Goal: Task Accomplishment & Management: Use online tool/utility

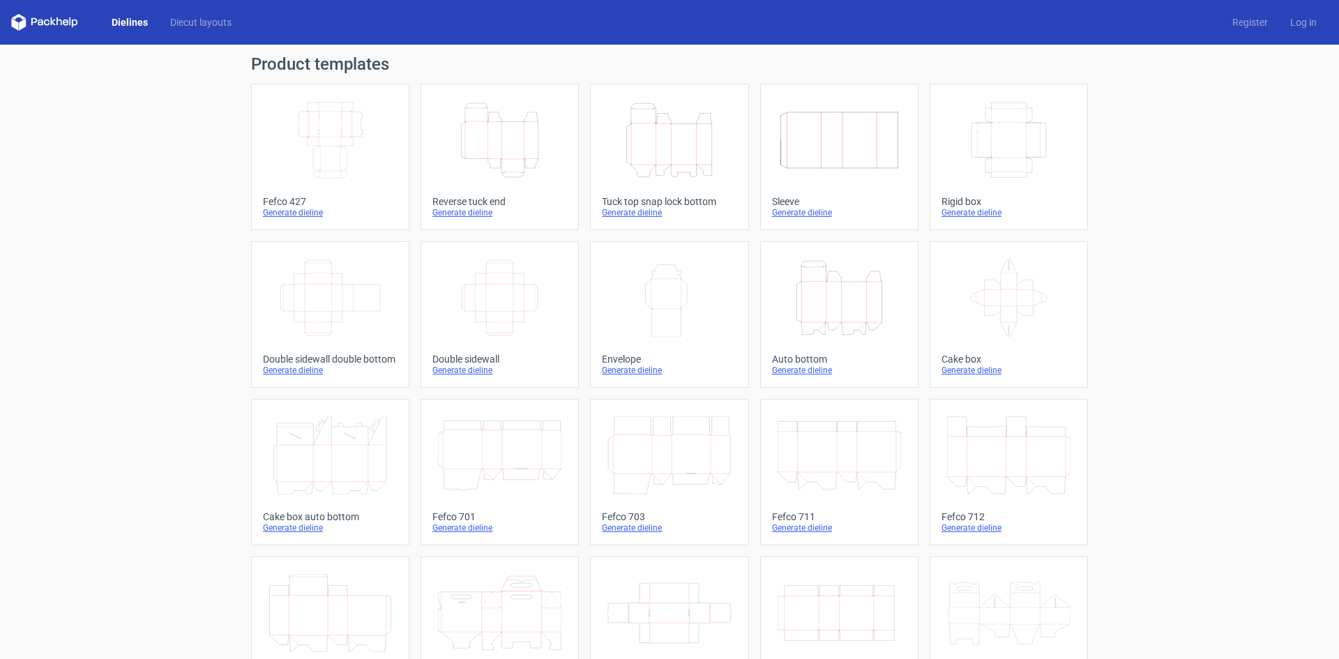
click at [492, 315] on icon "Width Depth Height" at bounding box center [499, 298] width 123 height 78
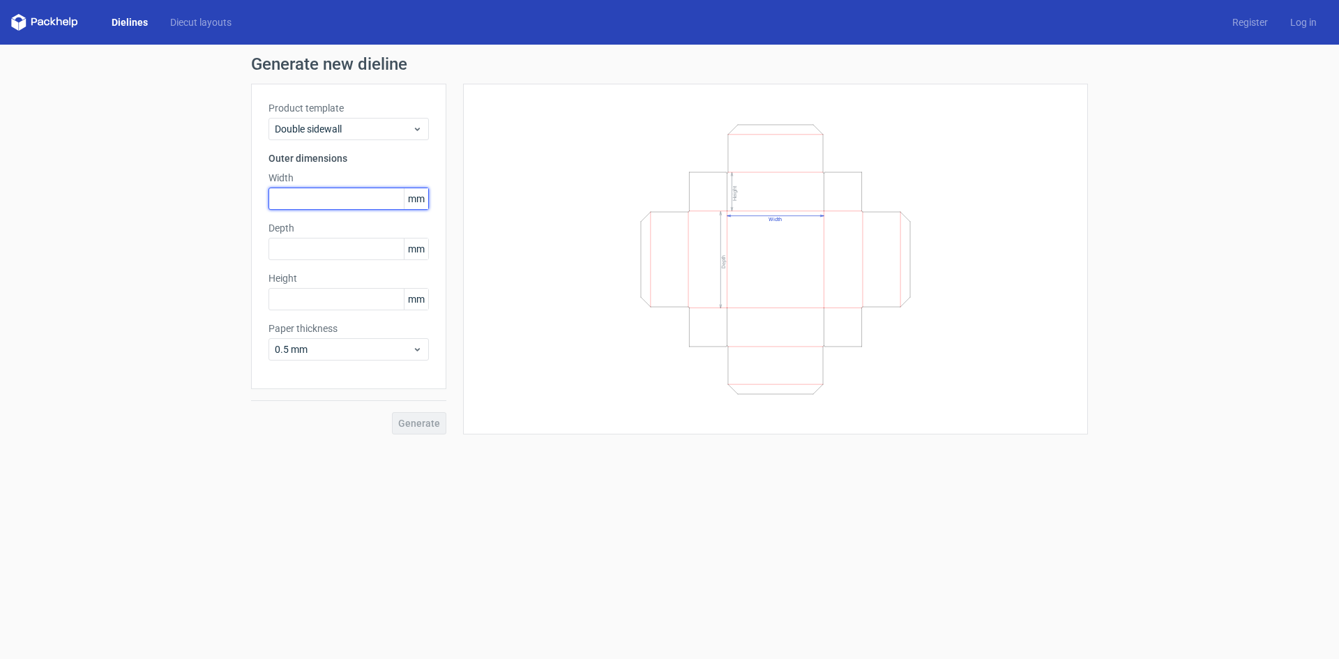
click at [370, 202] on input "text" at bounding box center [348, 199] width 160 height 22
type input "220"
click at [303, 250] on input "text" at bounding box center [348, 249] width 160 height 22
type input "125"
click at [364, 291] on input "text" at bounding box center [348, 299] width 160 height 22
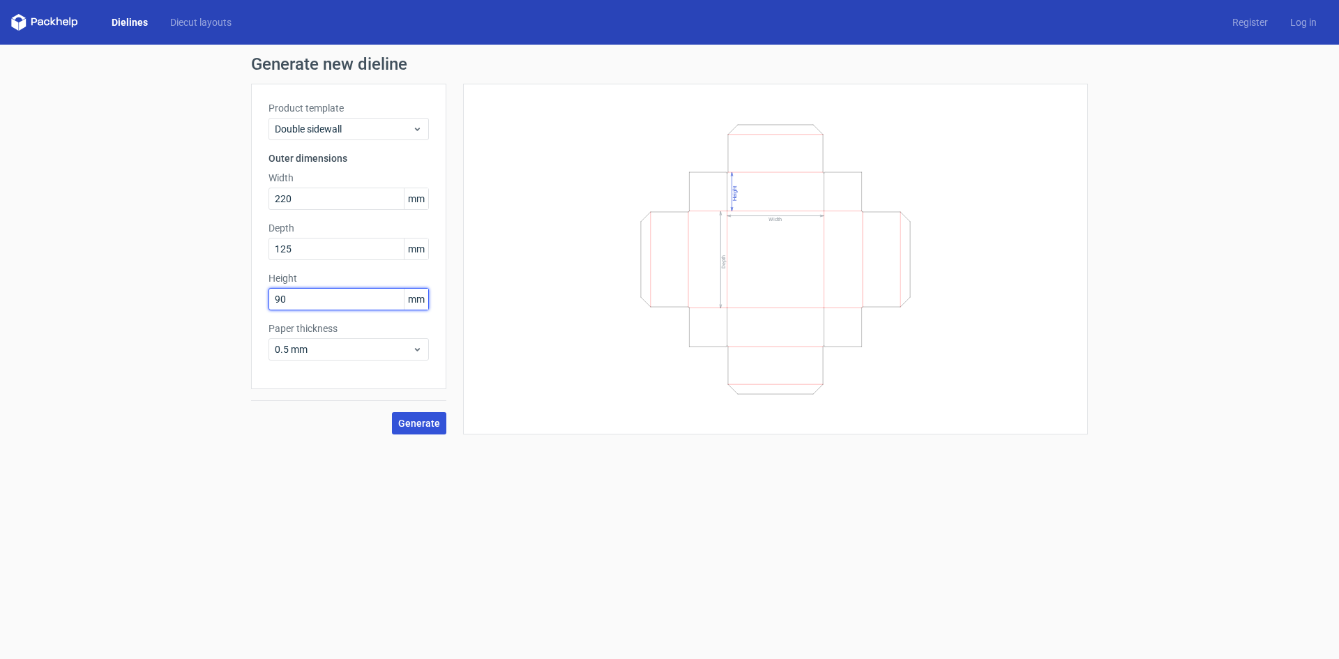
type input "90"
click at [423, 432] on button "Generate" at bounding box center [419, 423] width 54 height 22
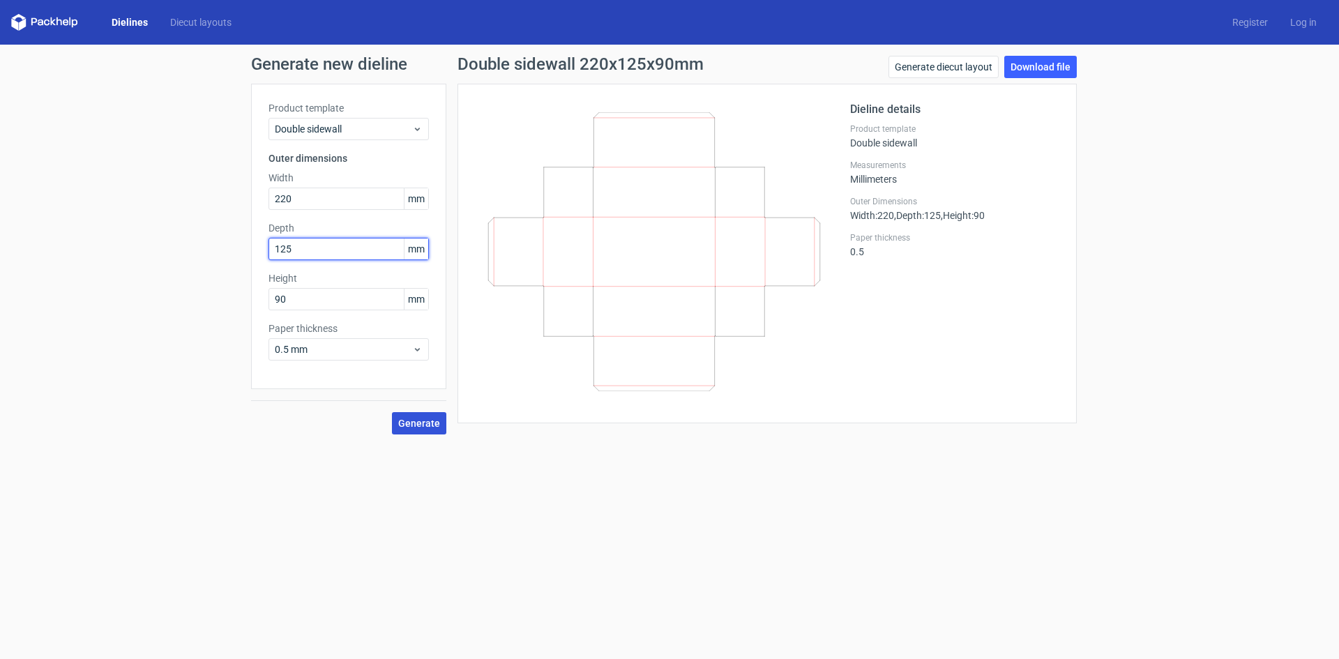
drag, startPoint x: 307, startPoint y: 252, endPoint x: 233, endPoint y: 252, distance: 73.9
click at [233, 252] on div "Generate new dieline Product template Double sidewall Outer dimensions Width 22…" at bounding box center [669, 245] width 1339 height 401
type input "90"
type input "125"
click at [407, 418] on span "Generate" at bounding box center [419, 423] width 42 height 10
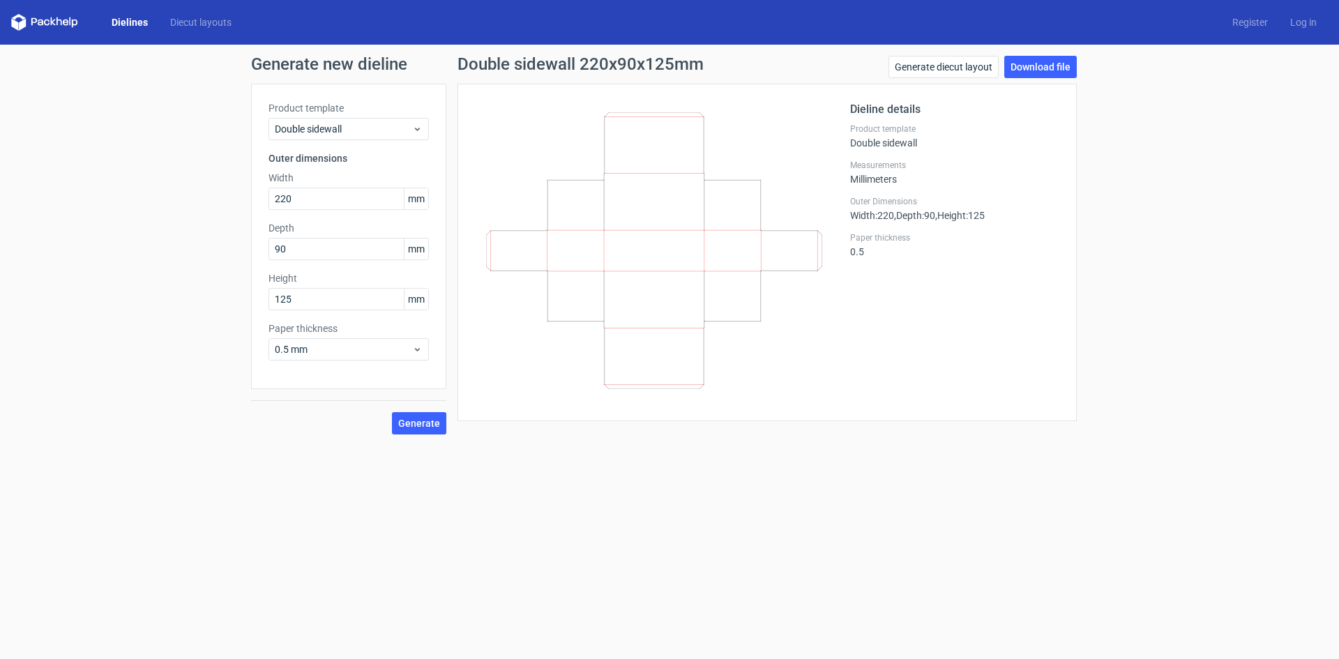
click at [139, 24] on link "Dielines" at bounding box center [129, 22] width 59 height 14
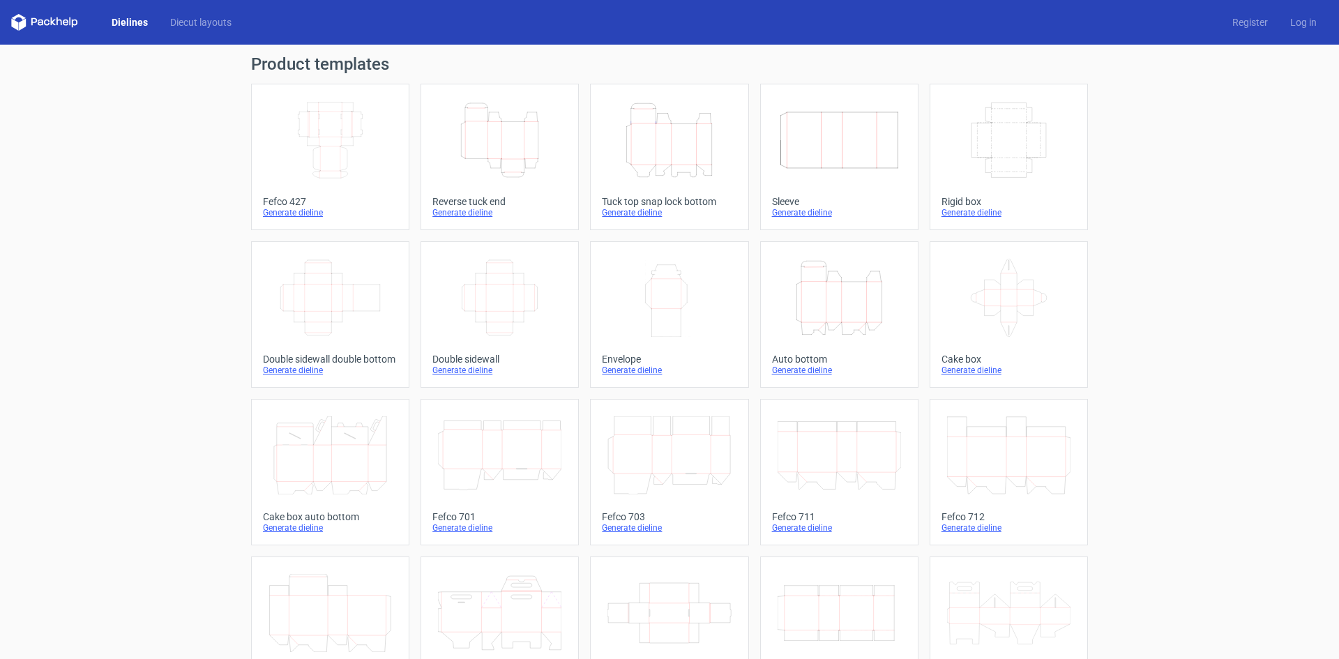
click at [464, 287] on icon "Width Depth Height" at bounding box center [499, 298] width 123 height 78
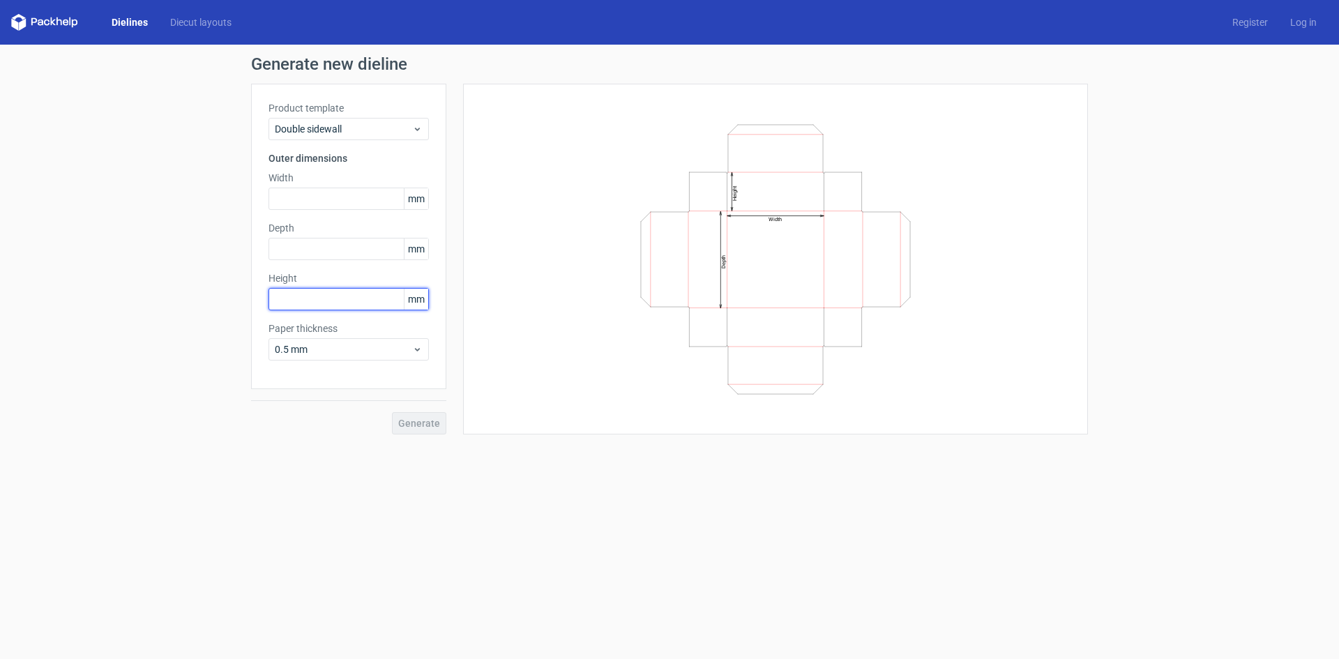
click at [320, 292] on input "text" at bounding box center [348, 299] width 160 height 22
type input "90"
click at [347, 255] on input "text" at bounding box center [348, 249] width 160 height 22
click at [301, 191] on input "text" at bounding box center [348, 199] width 160 height 22
type input "220"
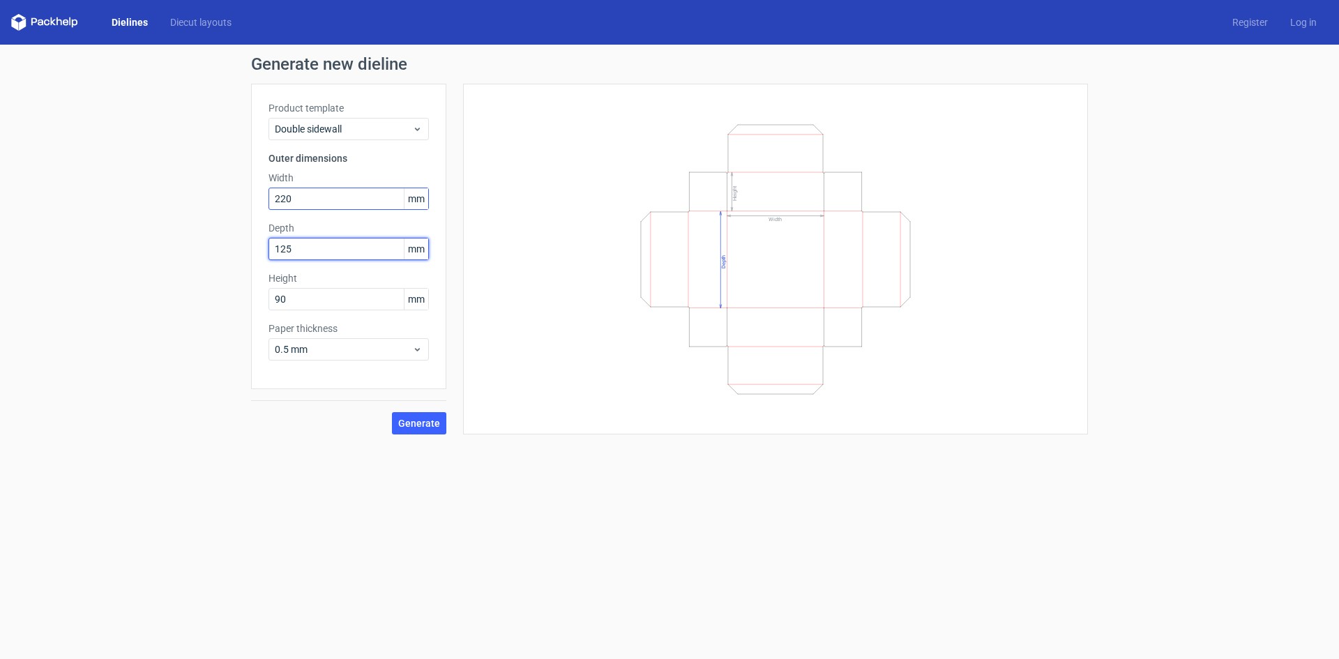
type input "125"
click at [430, 425] on span "Generate" at bounding box center [419, 423] width 42 height 10
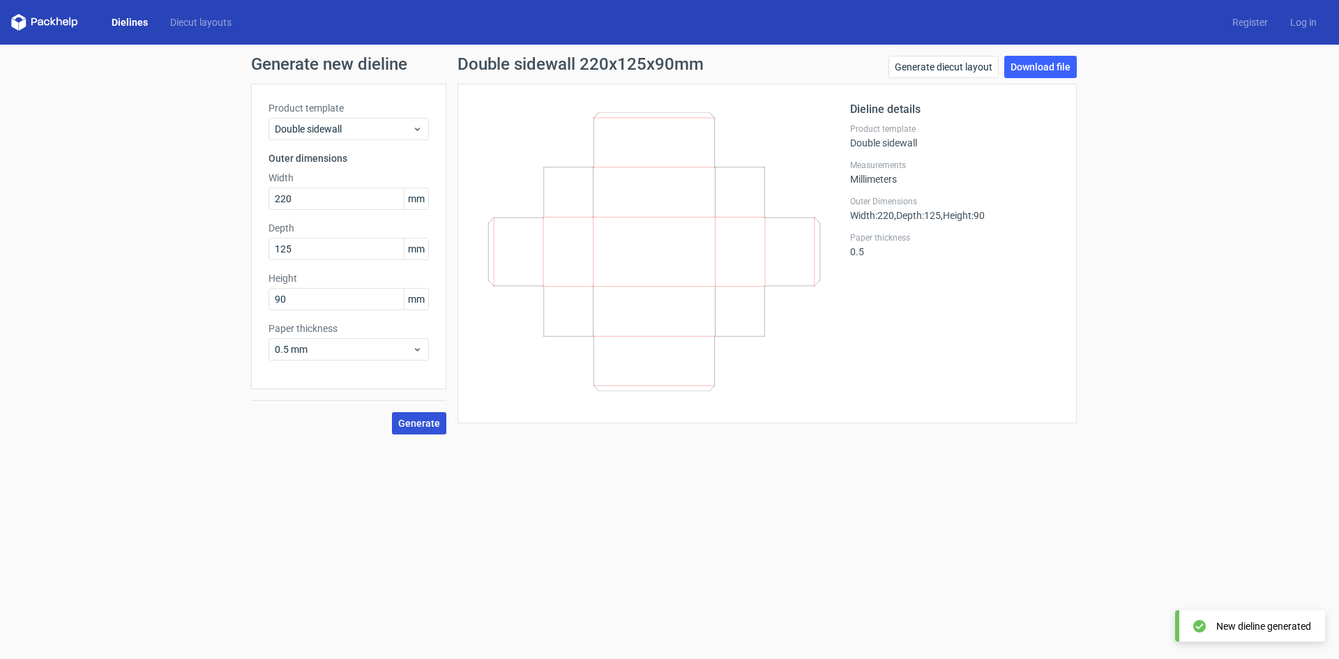
click at [411, 422] on span "Generate" at bounding box center [419, 423] width 42 height 10
click at [1031, 72] on link "Download file" at bounding box center [1040, 67] width 73 height 22
drag, startPoint x: 307, startPoint y: 195, endPoint x: 234, endPoint y: 196, distance: 72.5
click at [234, 196] on div "Generate new dieline Product template Double sidewall Outer dimensions Width 22…" at bounding box center [669, 245] width 1339 height 401
type input "218"
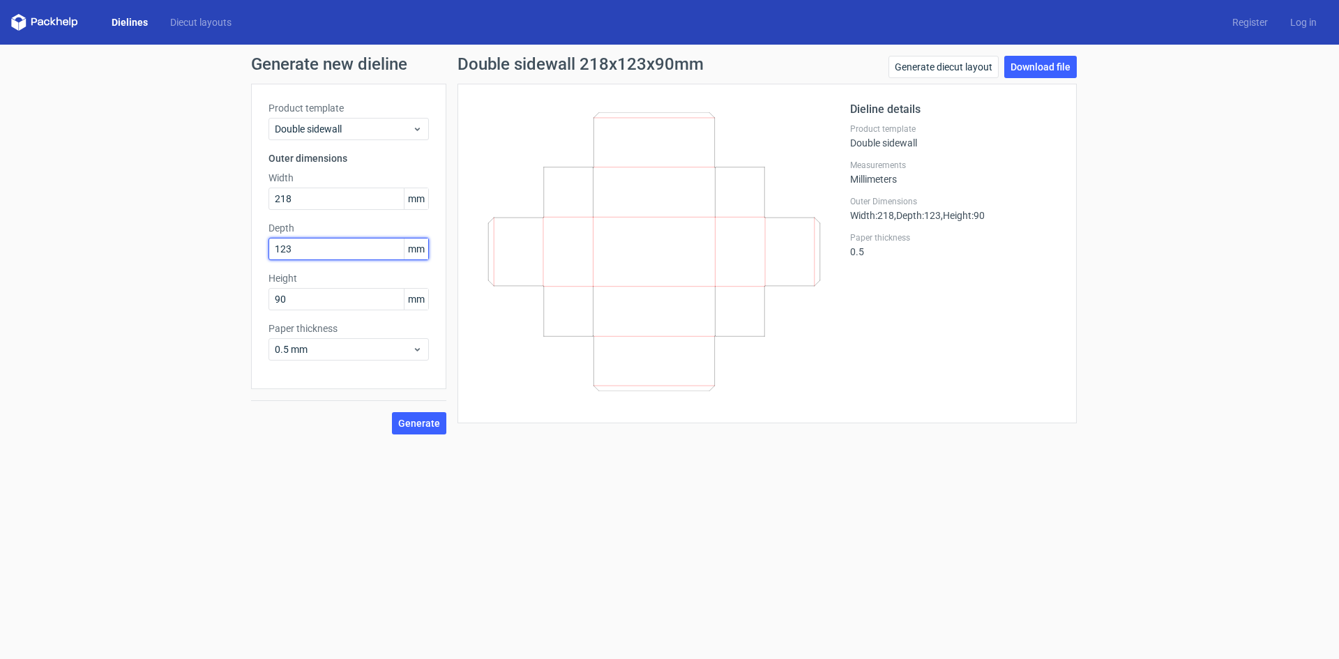
type input "123"
type input "89"
click at [420, 430] on button "Generate" at bounding box center [419, 423] width 54 height 22
click at [1042, 66] on link "Download file" at bounding box center [1040, 67] width 73 height 22
